Goal: Obtain resource: Obtain resource

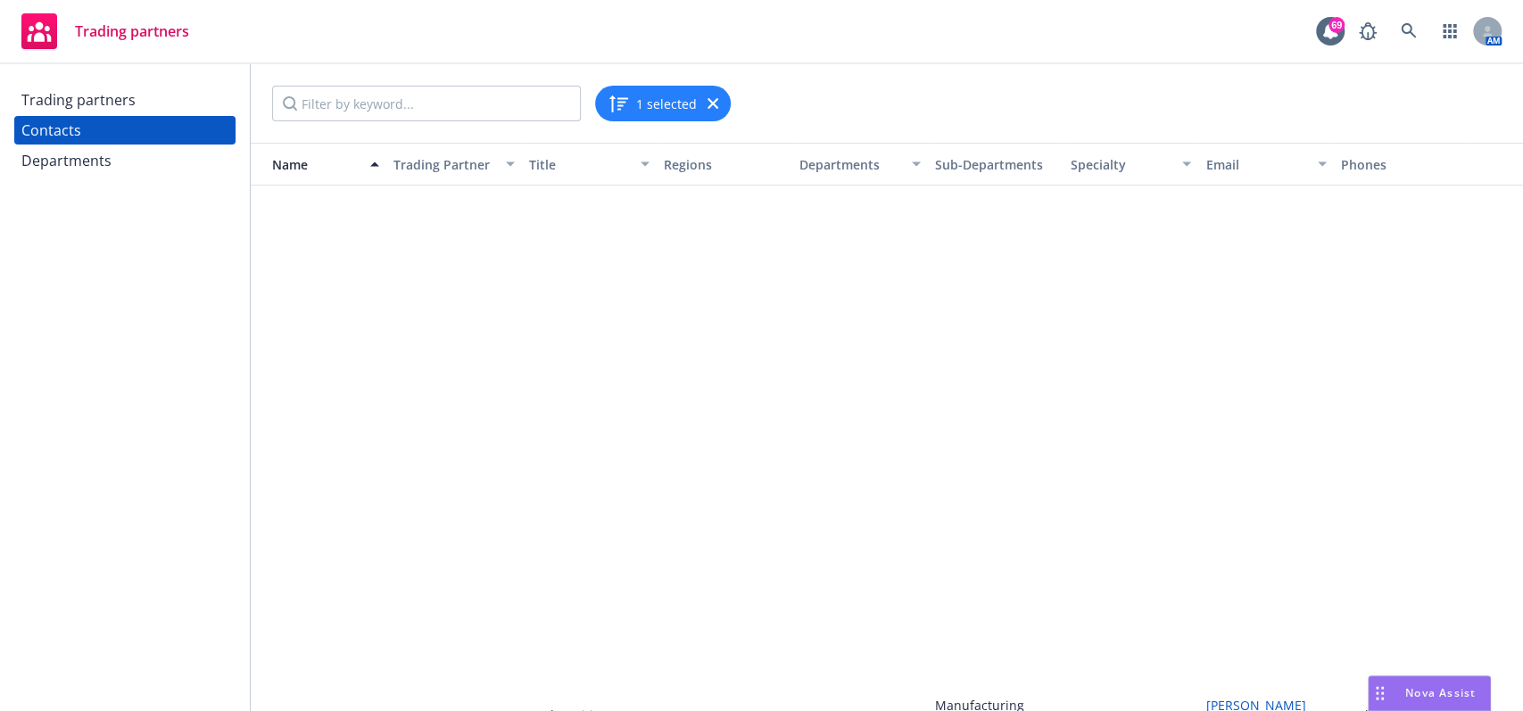
scroll to position [582, 0]
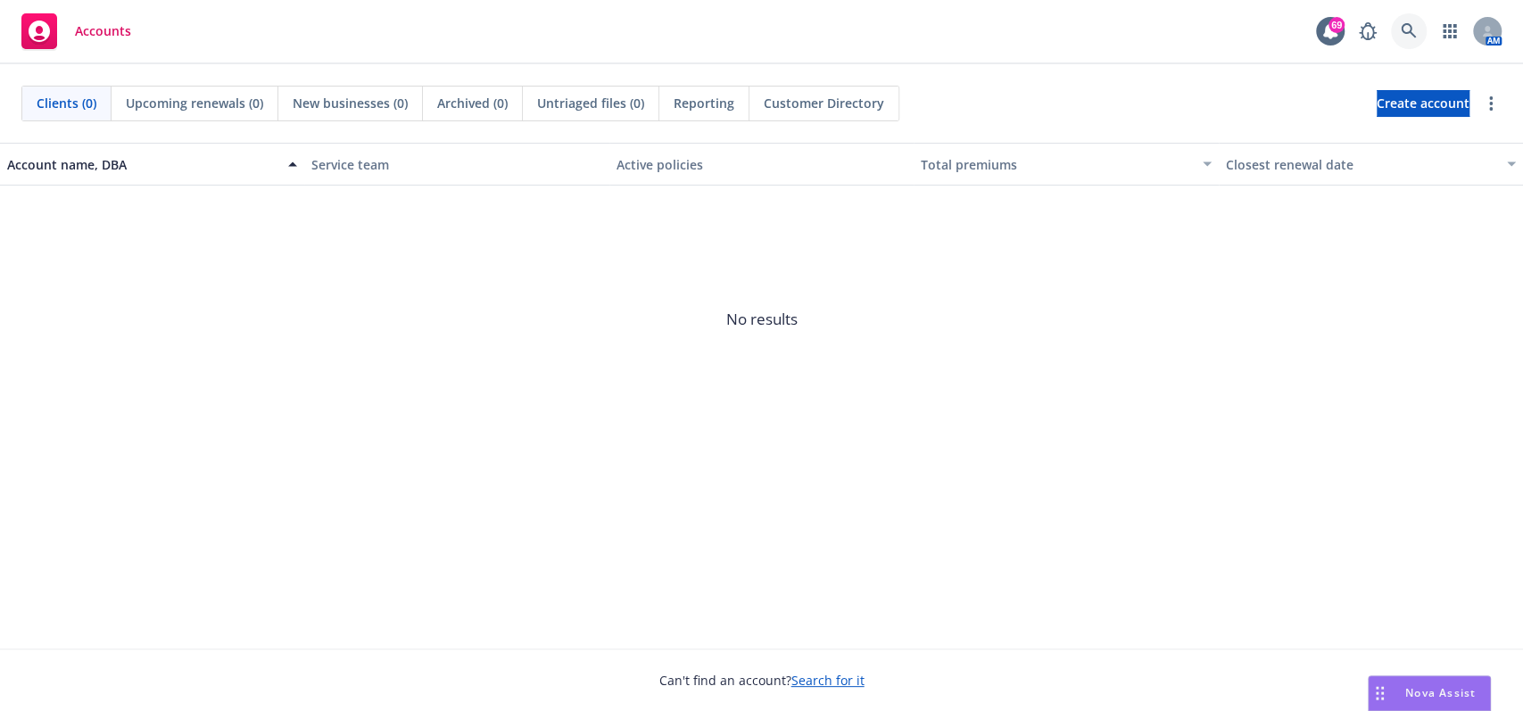
click at [1406, 23] on icon at bounding box center [1407, 30] width 15 height 15
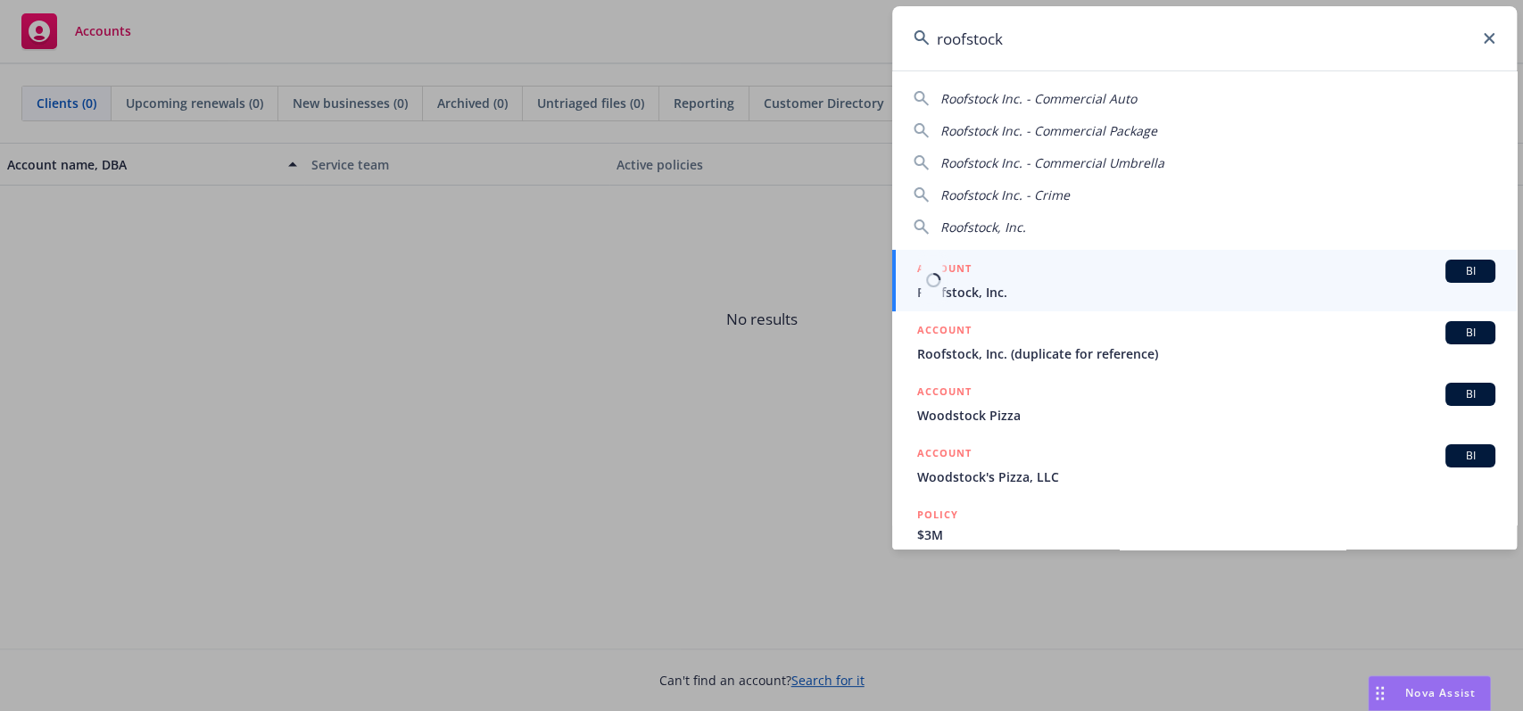
type input "roofstock"
click at [1081, 301] on span "Roofstock, Inc." at bounding box center [1206, 292] width 578 height 19
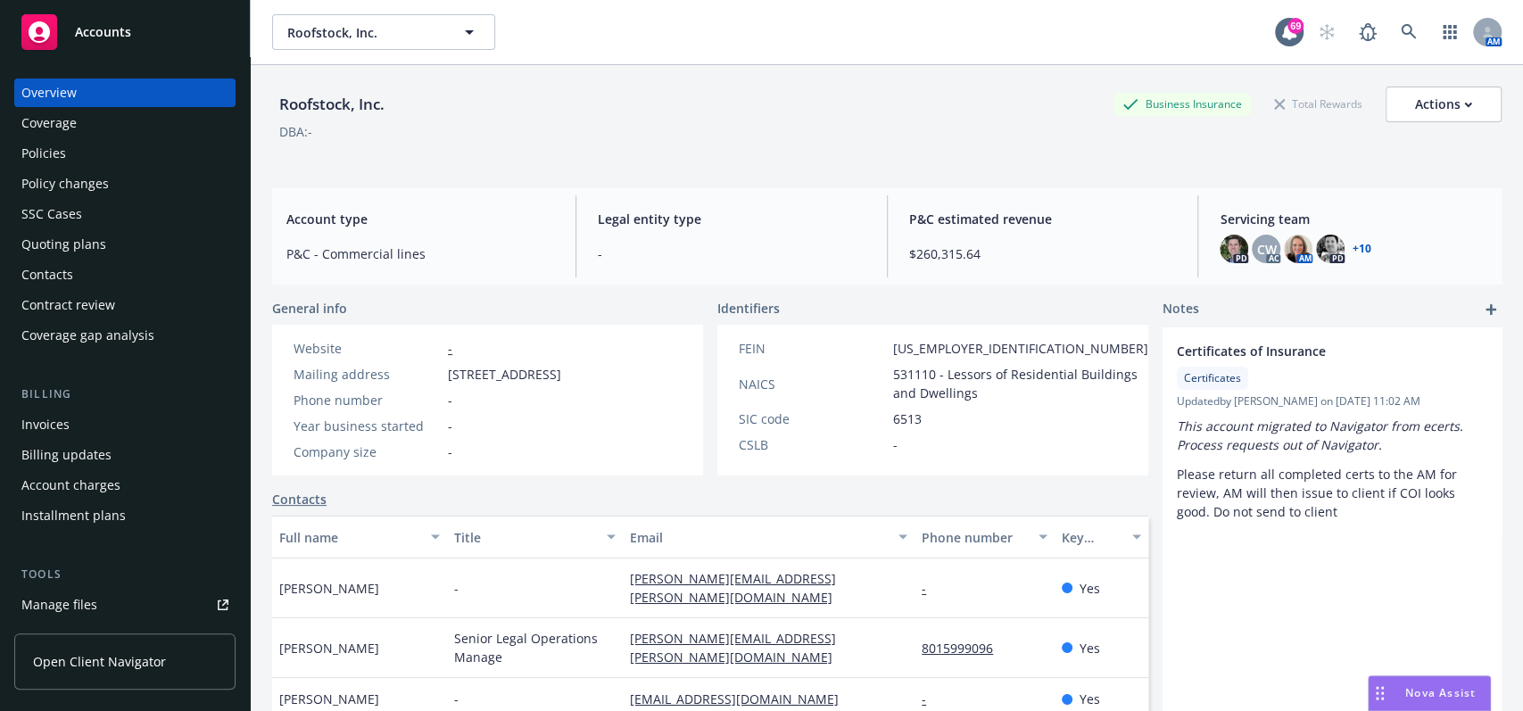
scroll to position [119, 0]
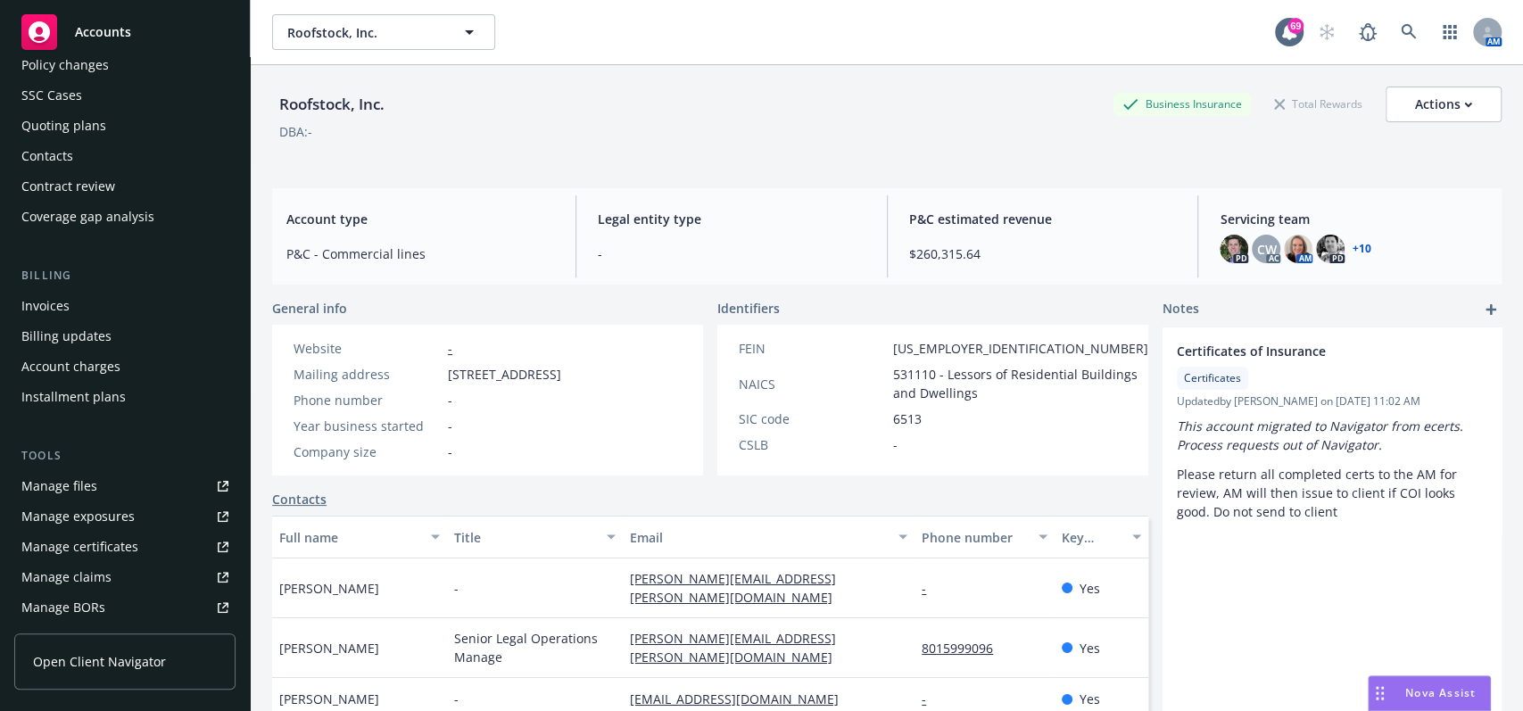
click at [114, 489] on link "Manage files" at bounding box center [124, 486] width 221 height 29
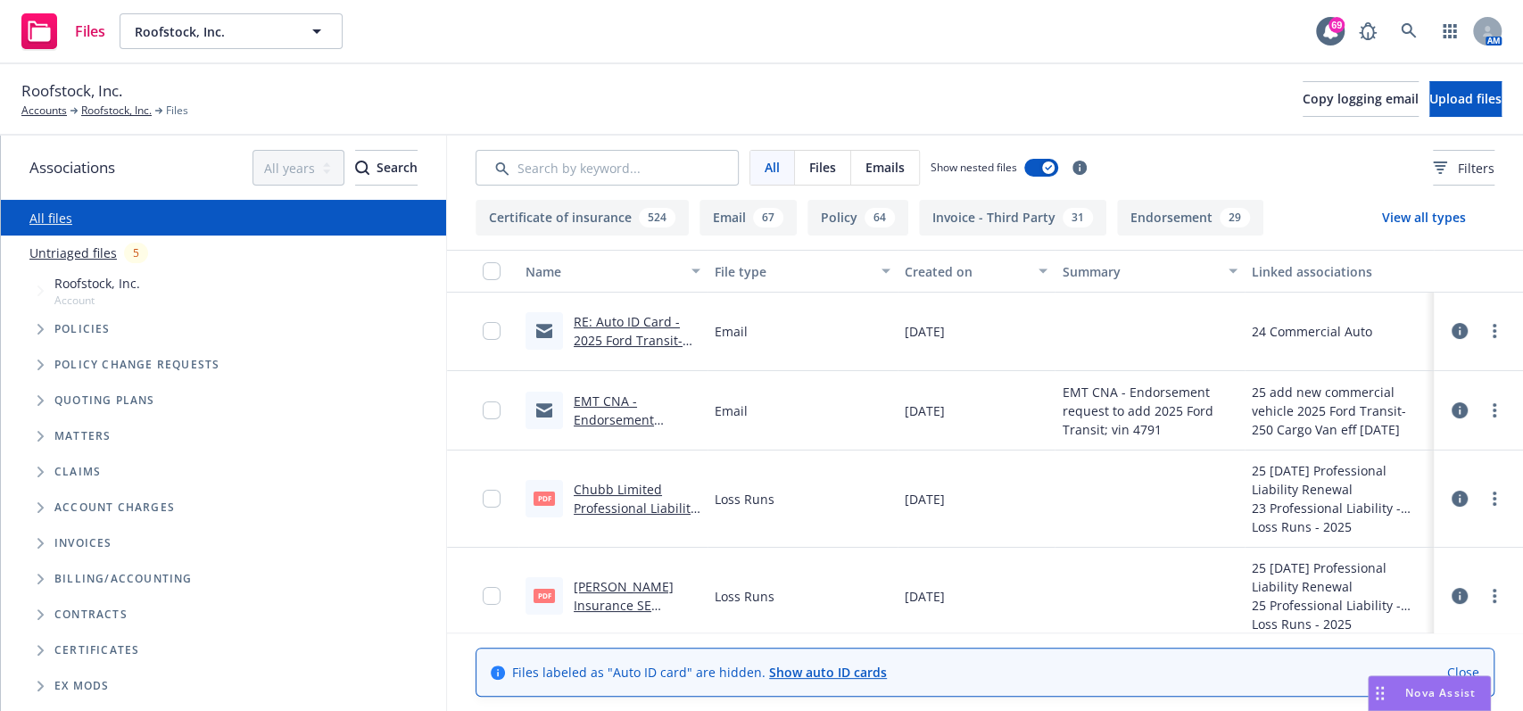
scroll to position [119, 0]
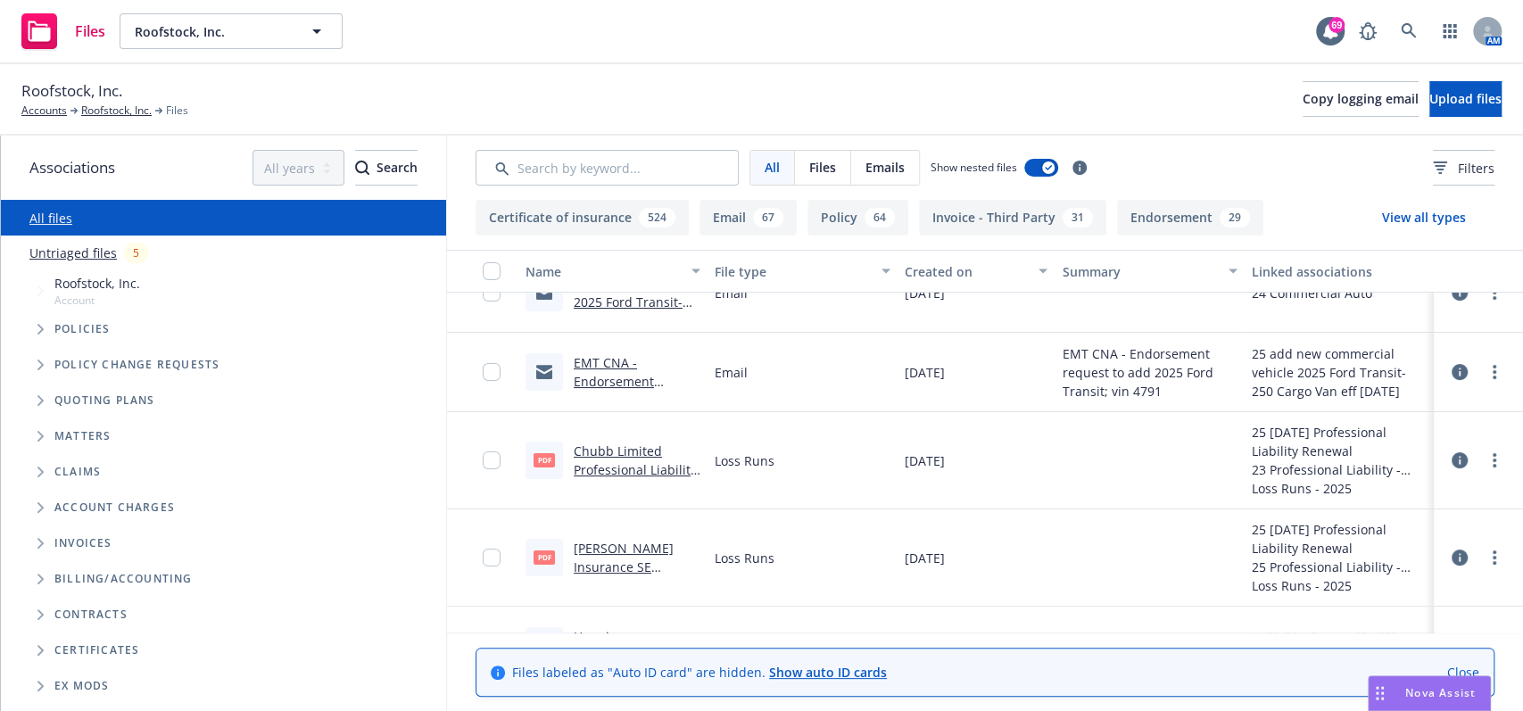
click at [764, 221] on div "67" at bounding box center [768, 218] width 30 height 20
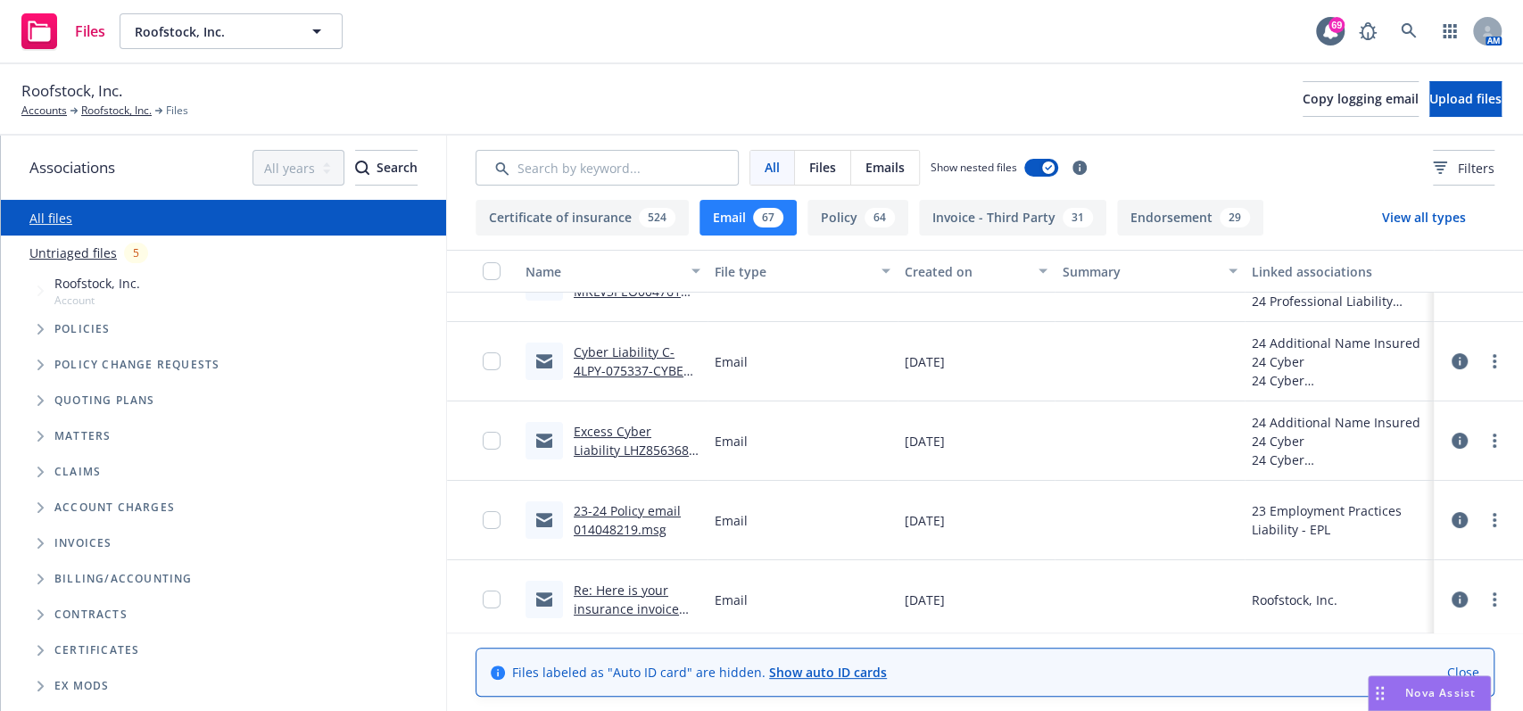
scroll to position [4567, 0]
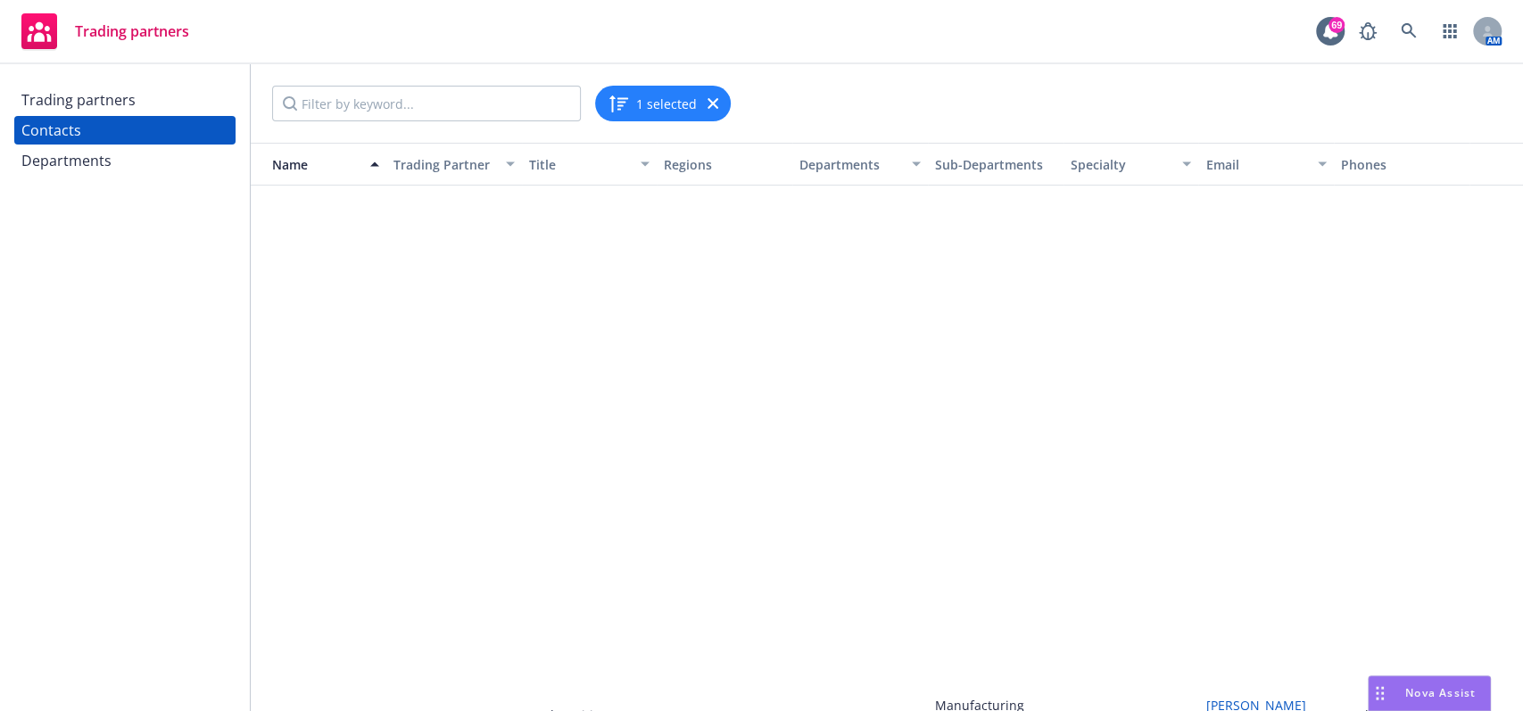
scroll to position [582, 0]
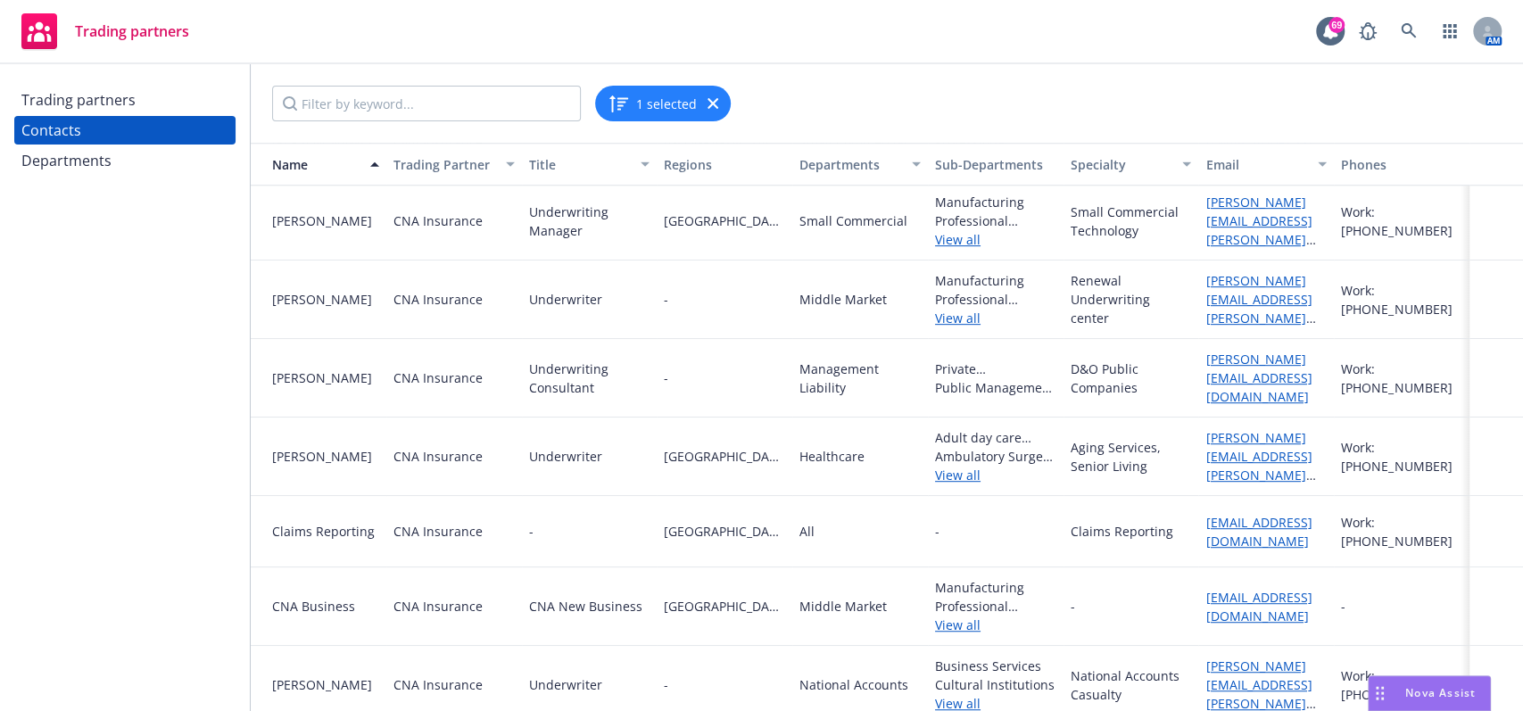
drag, startPoint x: 1414, startPoint y: 92, endPoint x: 1404, endPoint y: 86, distance: 11.6
click at [1413, 94] on div "1 selected" at bounding box center [886, 104] width 1229 height 36
